Goal: Information Seeking & Learning: Learn about a topic

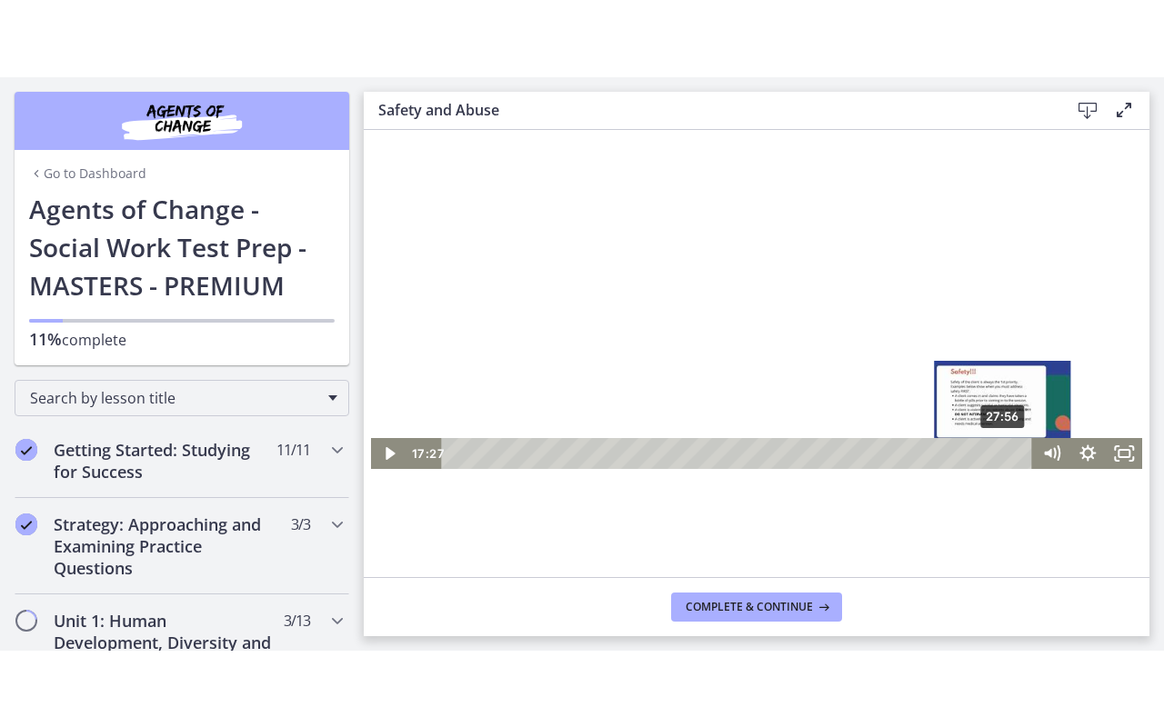
scroll to position [273, 0]
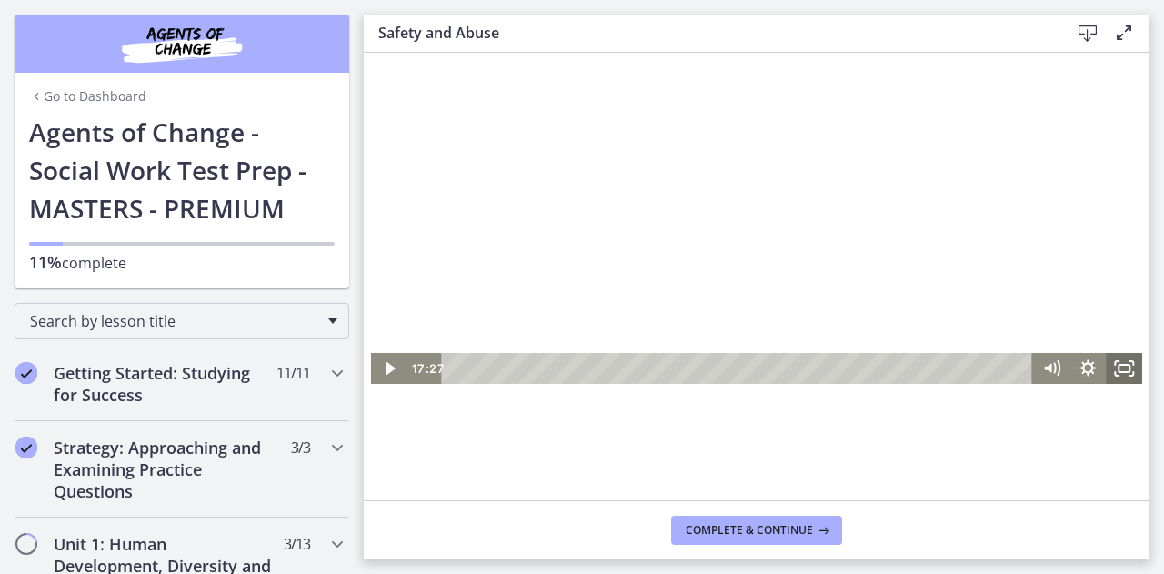
drag, startPoint x: 1118, startPoint y: 374, endPoint x: 1482, endPoint y: 264, distance: 380.0
click at [1118, 374] on icon "Fullscreen" at bounding box center [1124, 368] width 36 height 31
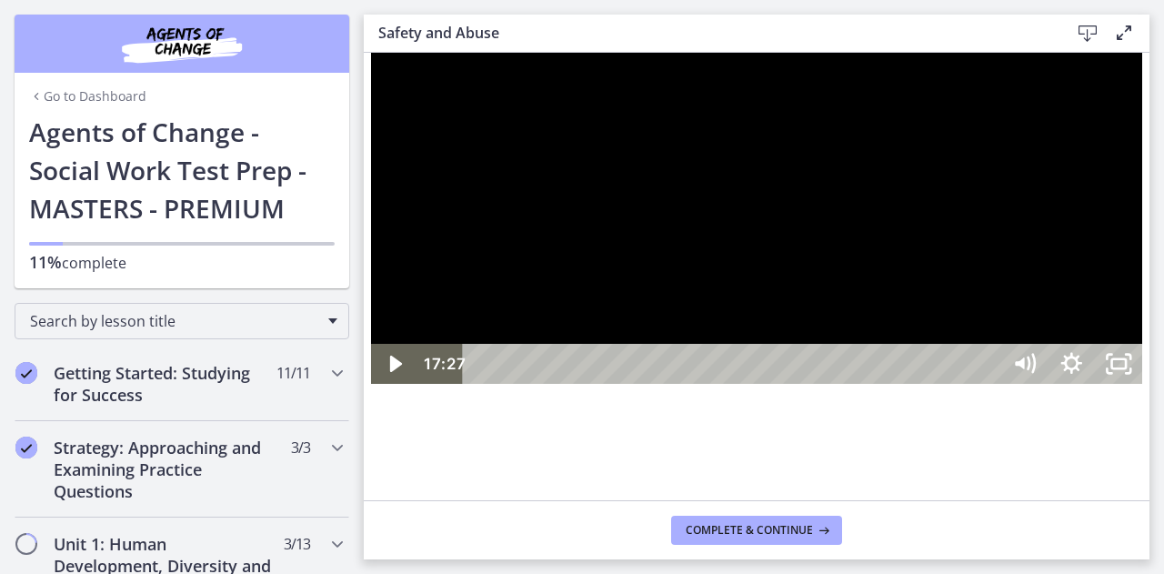
scroll to position [0, 0]
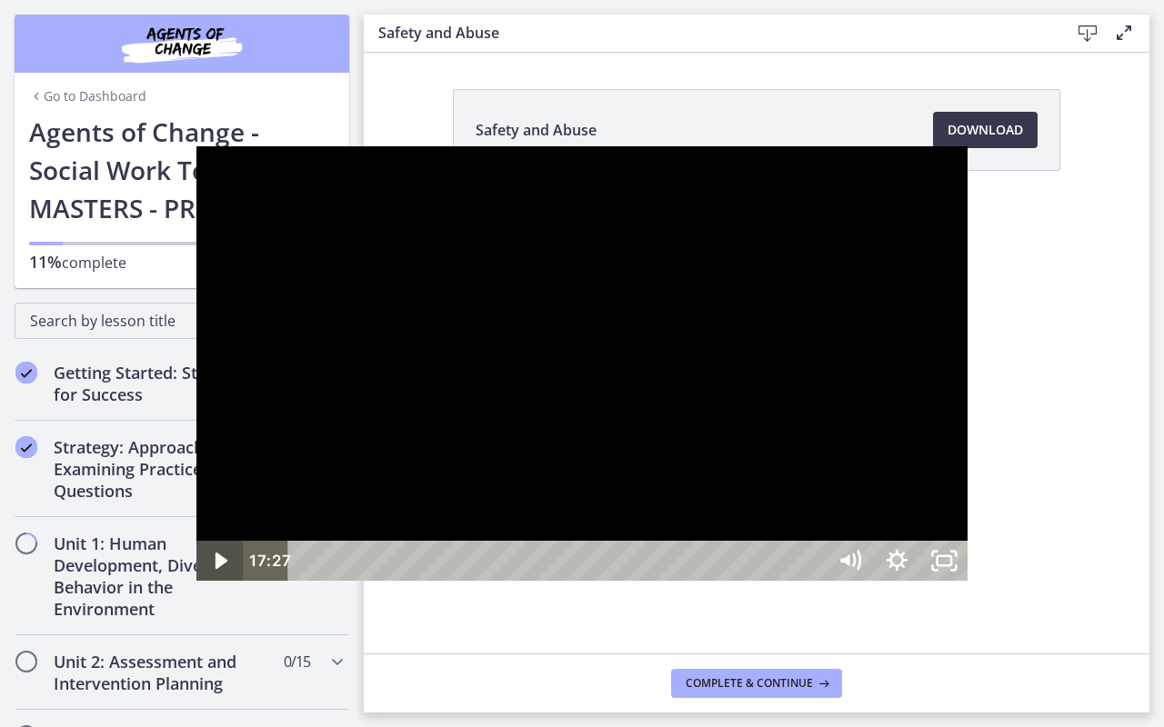
click at [198, 573] on icon "Play Video" at bounding box center [221, 561] width 47 height 40
click at [447, 441] on div at bounding box center [582, 363] width 772 height 434
click at [355, 434] on div at bounding box center [582, 363] width 772 height 434
click at [972, 573] on icon "Unfullscreen" at bounding box center [944, 560] width 56 height 48
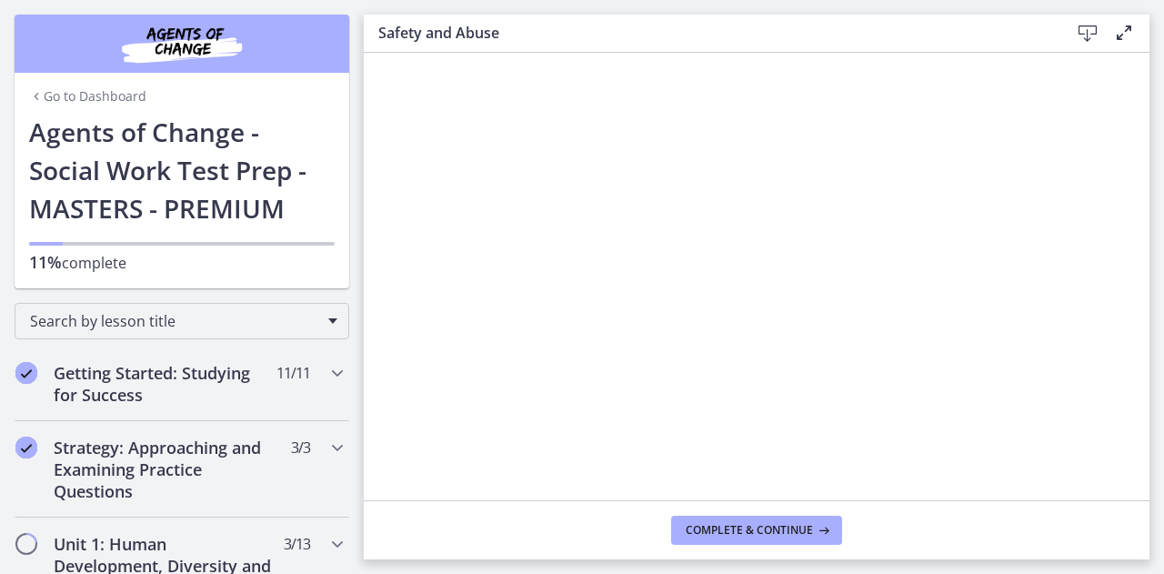
click at [678, 389] on div at bounding box center [757, 439] width 772 height 434
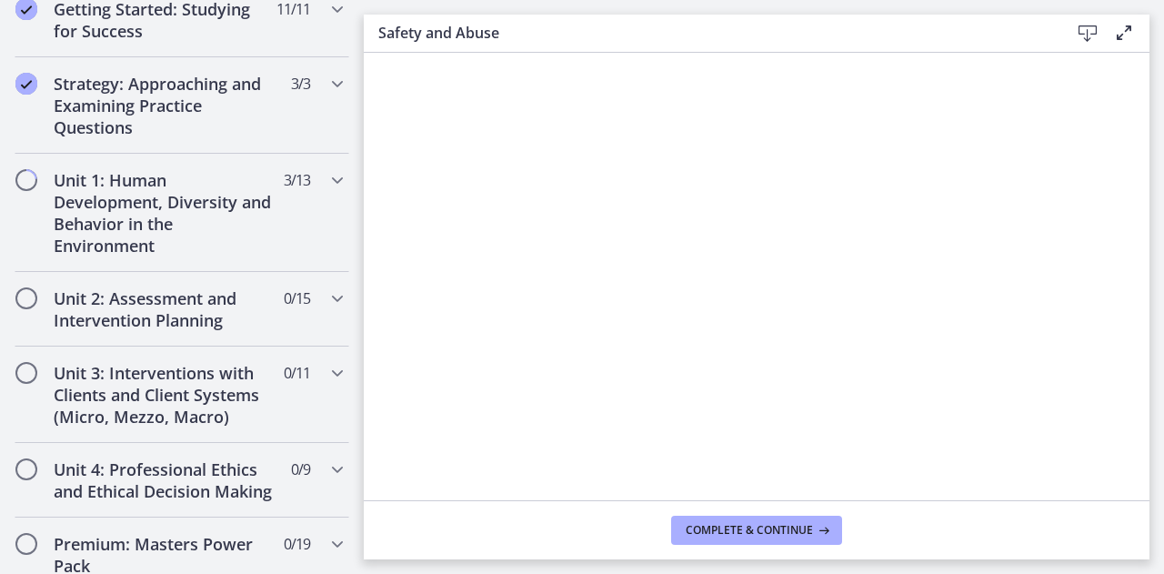
click at [1069, 448] on div at bounding box center [757, 439] width 772 height 434
click at [932, 335] on div at bounding box center [757, 439] width 772 height 434
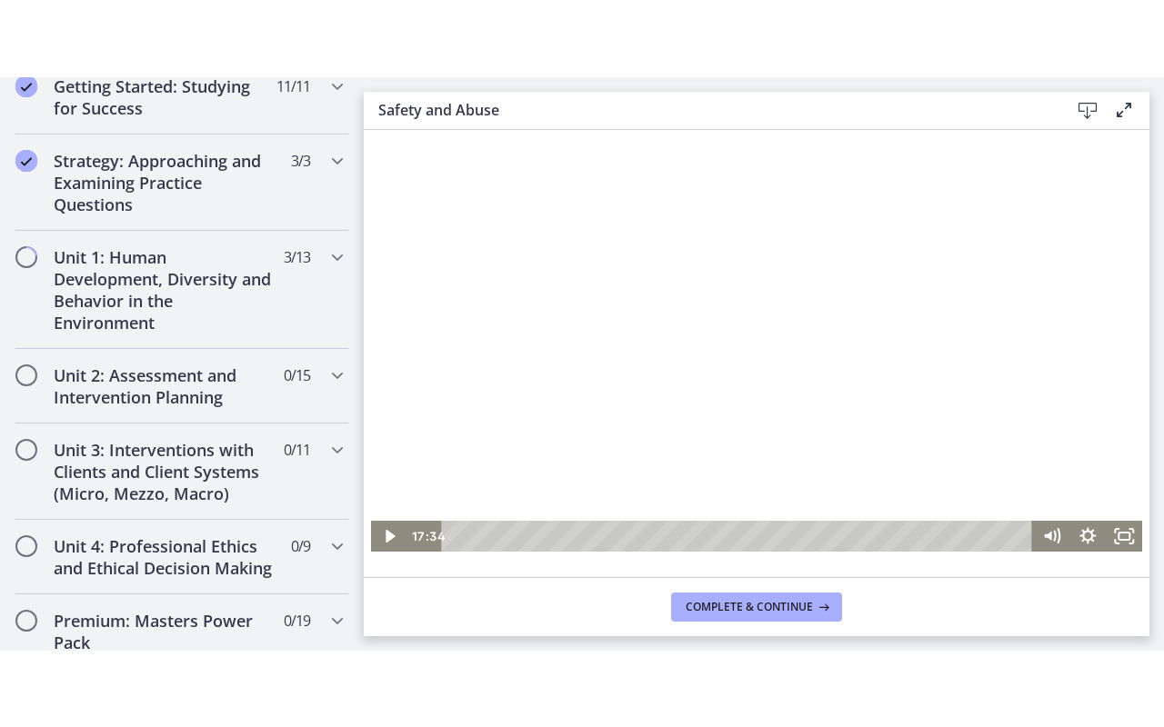
scroll to position [273, 0]
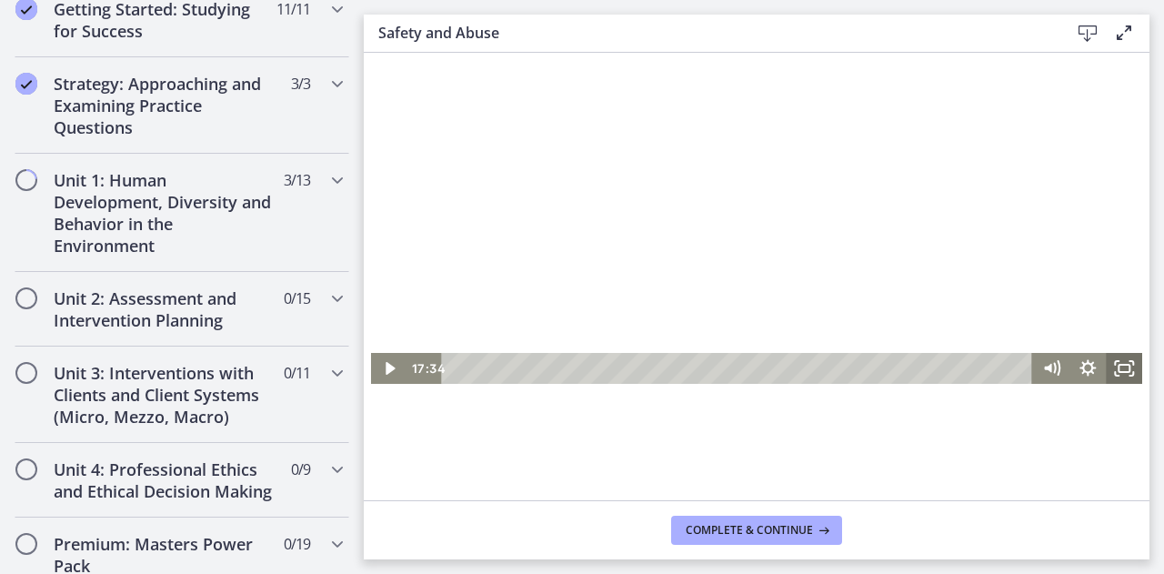
drag, startPoint x: 1109, startPoint y: 360, endPoint x: 1471, endPoint y: 251, distance: 377.9
click at [1115, 361] on icon "Fullscreen" at bounding box center [1117, 363] width 4 height 4
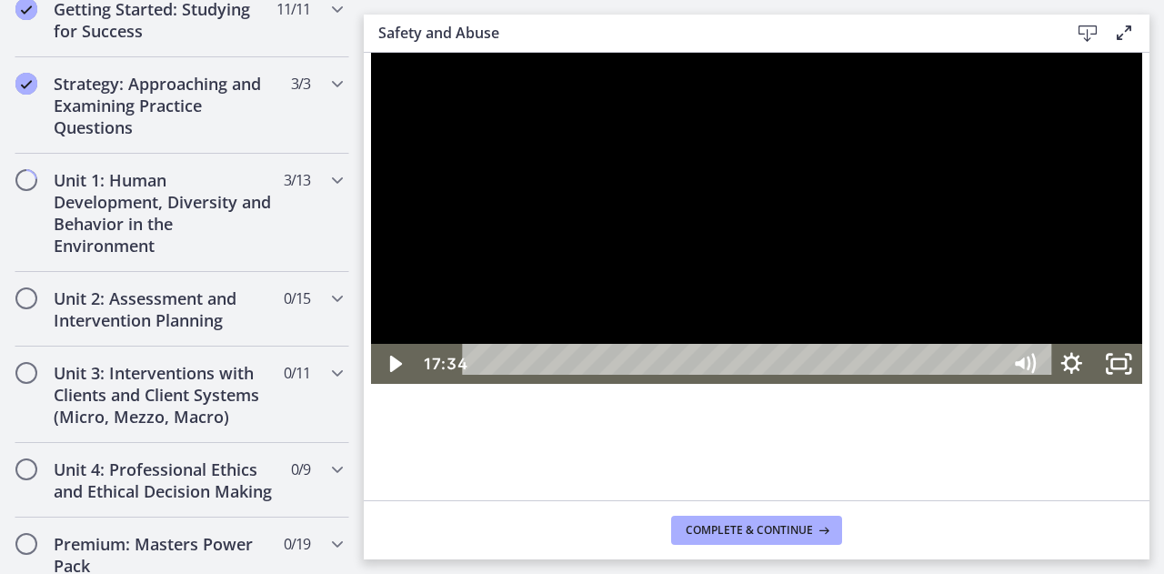
scroll to position [0, 0]
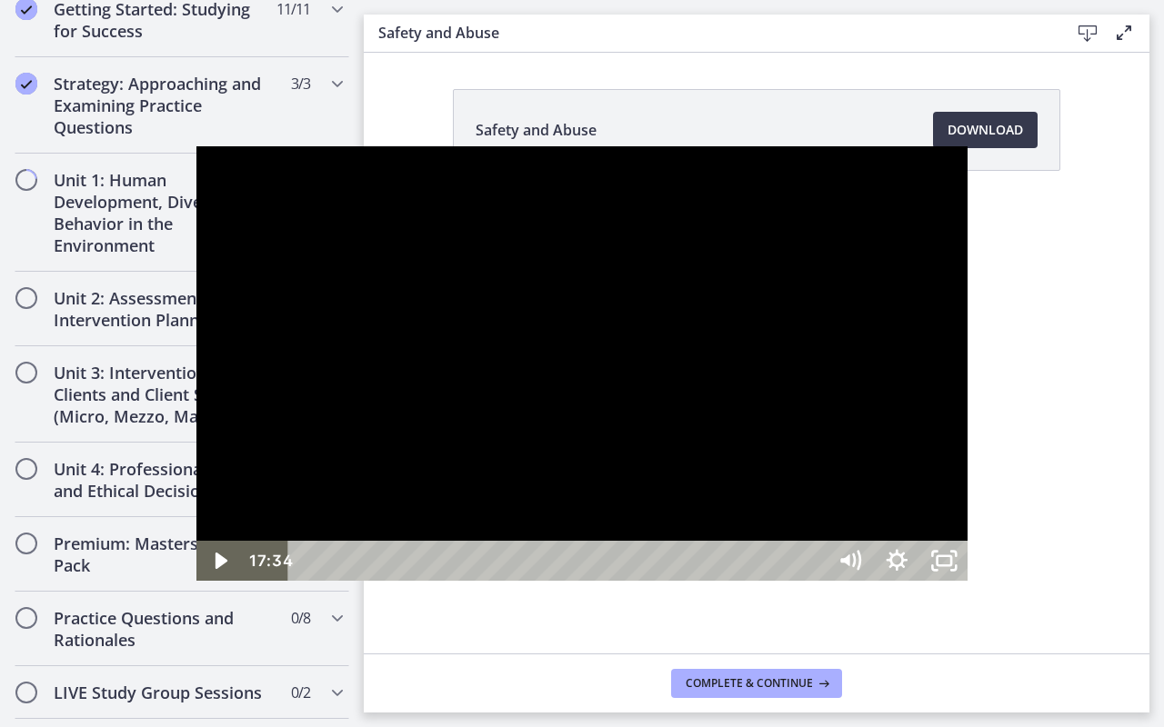
click at [328, 573] on div at bounding box center [582, 363] width 772 height 434
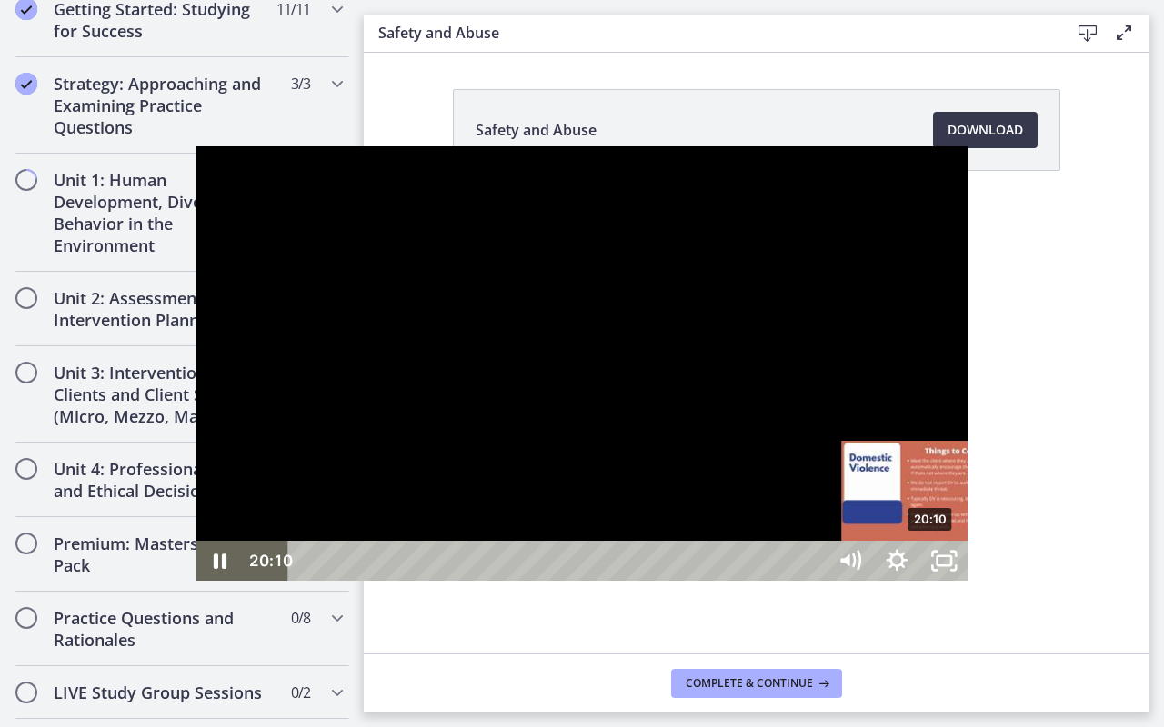
click at [736, 573] on div "20:10" at bounding box center [559, 561] width 509 height 40
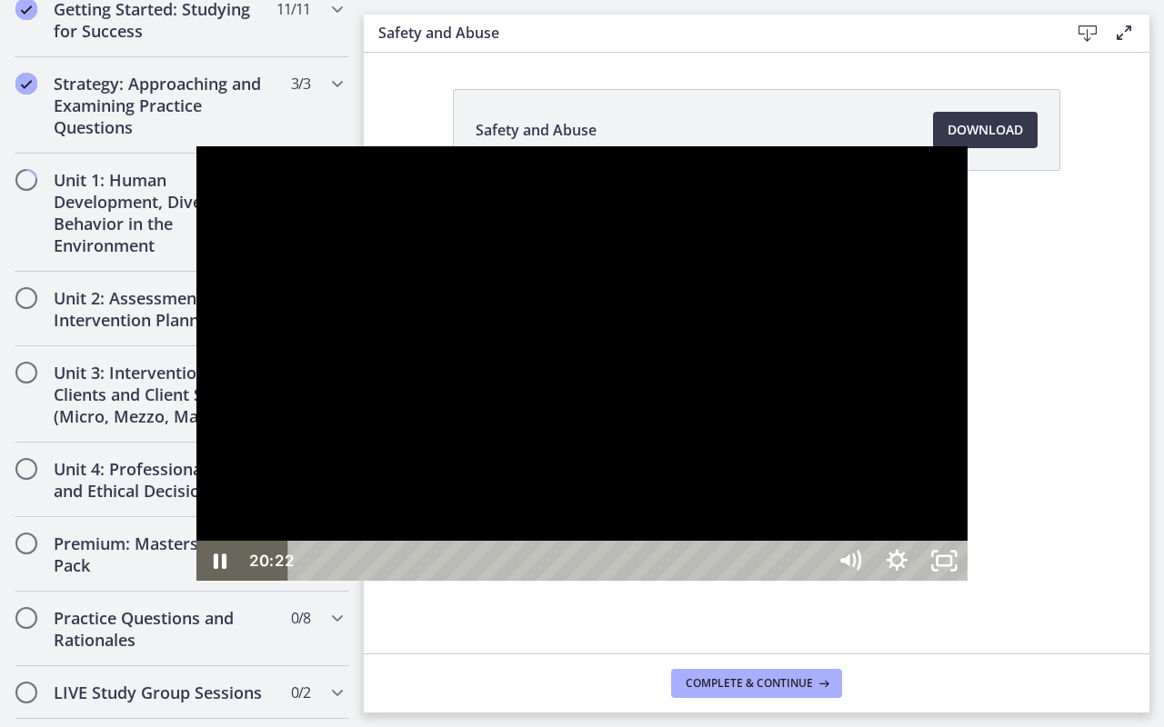
click at [516, 566] on div at bounding box center [582, 363] width 772 height 434
click at [569, 499] on div at bounding box center [582, 363] width 772 height 434
click at [600, 219] on div at bounding box center [582, 363] width 772 height 434
click at [264, 428] on div at bounding box center [582, 363] width 772 height 434
click at [452, 384] on div at bounding box center [582, 363] width 772 height 434
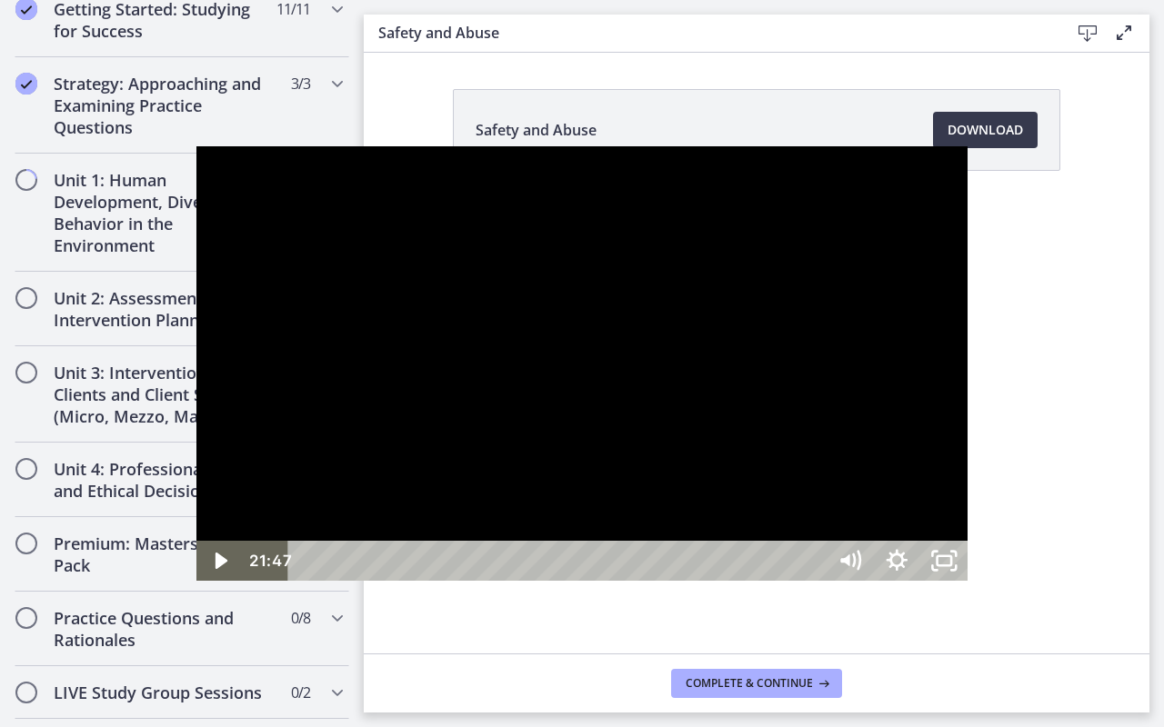
click at [494, 400] on div at bounding box center [582, 363] width 772 height 434
click at [492, 398] on div at bounding box center [582, 363] width 772 height 434
